Goal: Task Accomplishment & Management: Manage account settings

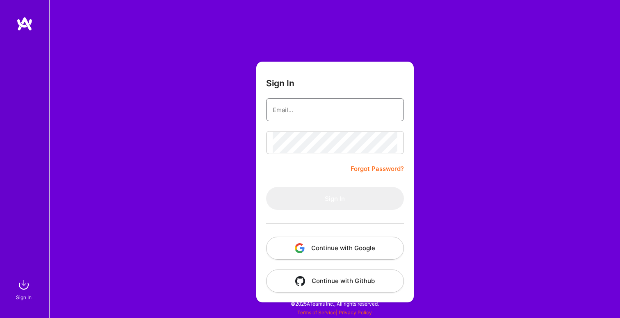
click at [289, 110] on input "email" at bounding box center [335, 109] width 125 height 21
type input "[EMAIL_ADDRESS][DOMAIN_NAME]"
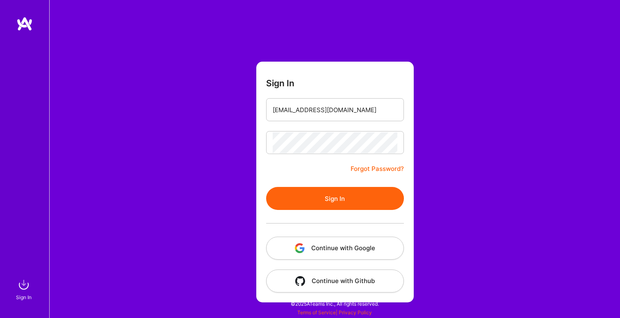
click at [331, 187] on button "Sign In" at bounding box center [335, 198] width 138 height 23
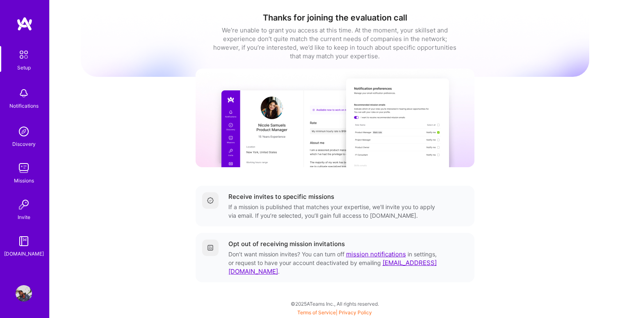
click at [24, 165] on img at bounding box center [24, 168] width 16 height 16
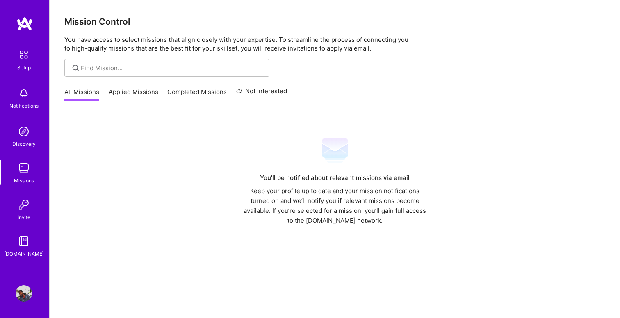
click at [28, 118] on div "Setup Notifications Discovery Missions Invite [DOMAIN_NAME]" at bounding box center [24, 152] width 49 height 212
click at [22, 97] on img at bounding box center [24, 93] width 16 height 16
click at [21, 57] on img at bounding box center [23, 54] width 17 height 17
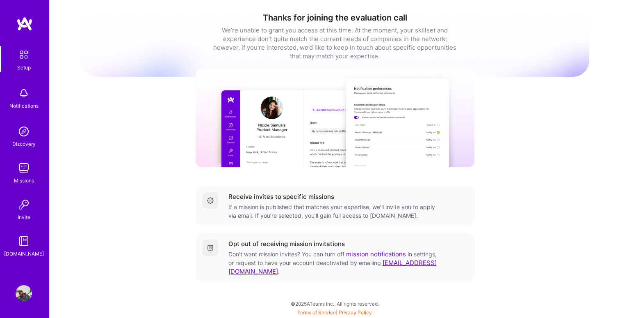
click at [23, 291] on img at bounding box center [24, 293] width 16 height 16
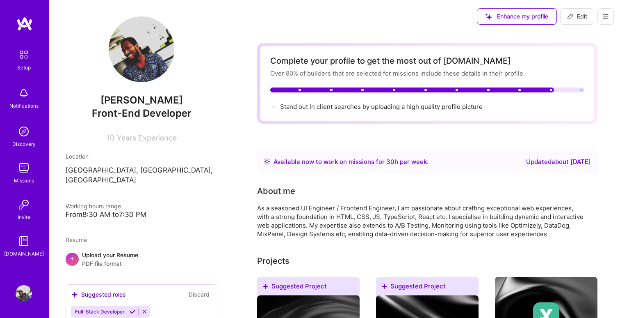
click at [608, 16] on icon at bounding box center [606, 16] width 7 height 7
click at [580, 36] on button "Settings" at bounding box center [584, 35] width 62 height 21
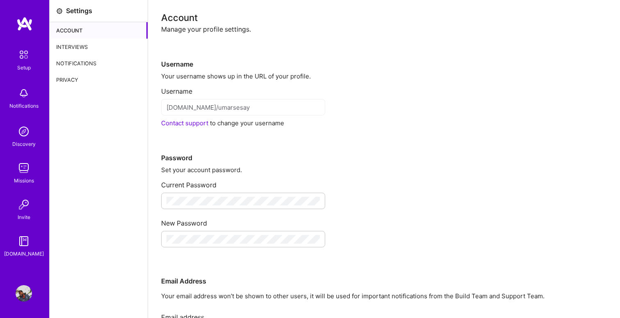
click at [72, 48] on div "Interviews" at bounding box center [99, 47] width 98 height 16
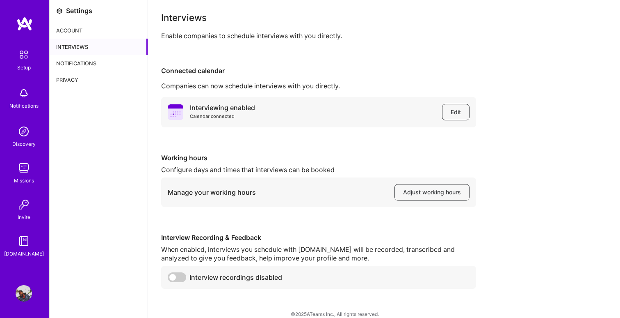
scroll to position [10, 0]
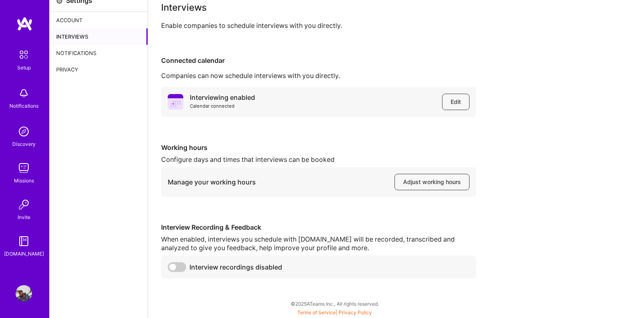
click at [67, 66] on div "Privacy" at bounding box center [99, 69] width 98 height 16
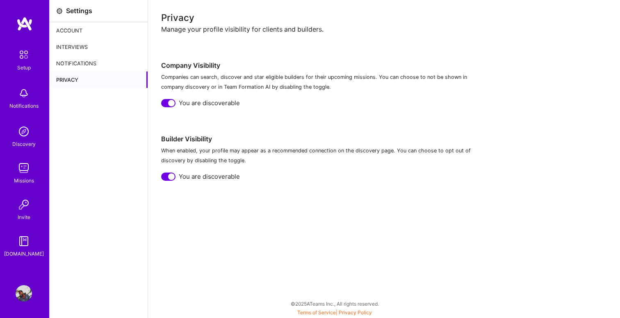
click at [67, 62] on div "Notifications" at bounding box center [99, 63] width 98 height 16
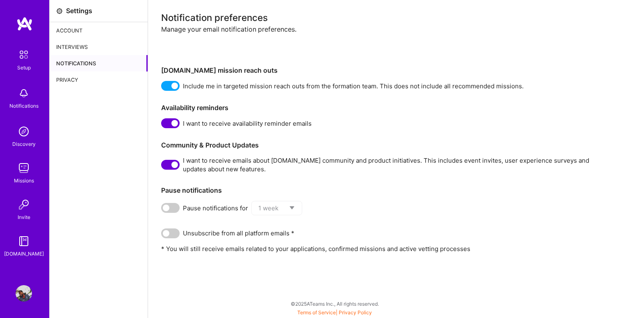
click at [21, 53] on img at bounding box center [23, 54] width 17 height 17
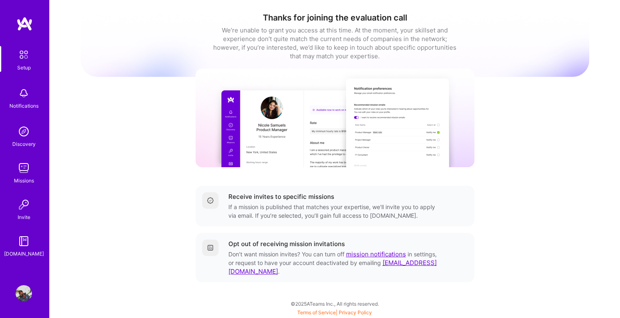
click at [21, 32] on div "Setup Notifications Discovery Missions Invite [DOMAIN_NAME]" at bounding box center [24, 144] width 49 height 257
click at [26, 30] on img at bounding box center [24, 23] width 16 height 15
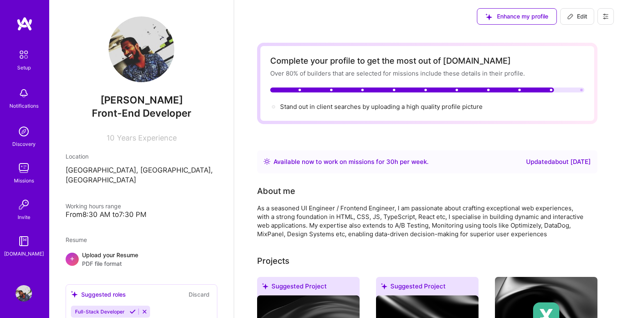
click at [21, 294] on img at bounding box center [24, 293] width 16 height 16
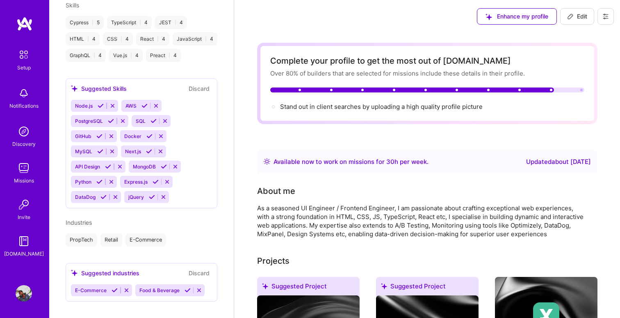
click at [603, 18] on icon at bounding box center [606, 16] width 7 height 7
click at [568, 76] on button "Log Out" at bounding box center [584, 76] width 62 height 21
